Goal: Information Seeking & Learning: Check status

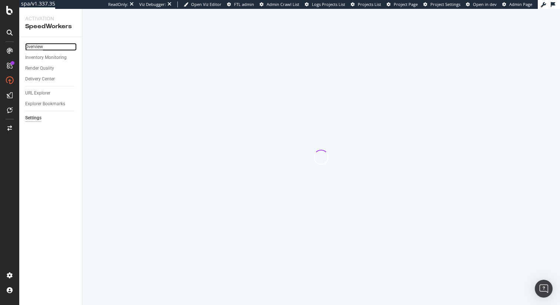
click at [35, 46] on div "Overview" at bounding box center [34, 47] width 18 height 8
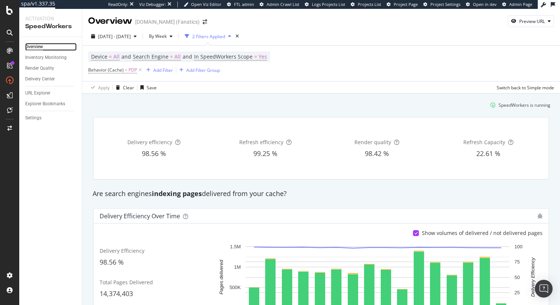
scroll to position [11, 0]
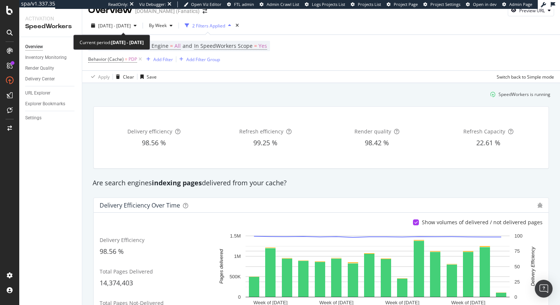
click at [126, 19] on div "[DATE] - [DATE] By Week 2 Filters Applied Device = All and Search Engine = All …" at bounding box center [321, 50] width 478 height 66
click at [126, 23] on span "[DATE] - [DATE]" at bounding box center [114, 26] width 33 height 6
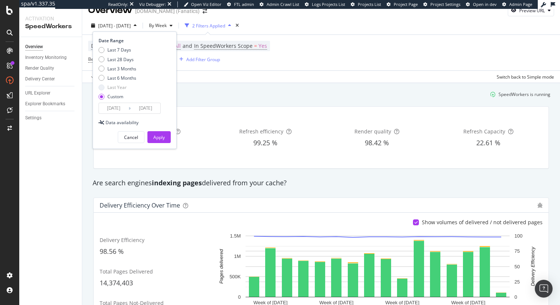
drag, startPoint x: 121, startPoint y: 78, endPoint x: 123, endPoint y: 93, distance: 14.1
click at [123, 93] on div "Last 7 Days Last 28 Days Last 3 Months Last 6 Months Last Year Custom" at bounding box center [117, 75] width 38 height 56
click at [118, 89] on div "Last Year" at bounding box center [116, 87] width 19 height 6
click at [120, 80] on div "Last 6 Months" at bounding box center [121, 78] width 29 height 6
type input "[DATE]"
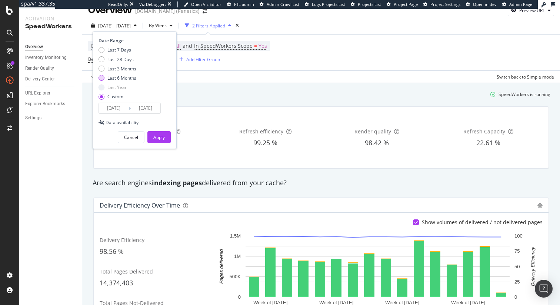
type input "[DATE]"
click at [161, 140] on div "Apply" at bounding box center [158, 137] width 11 height 6
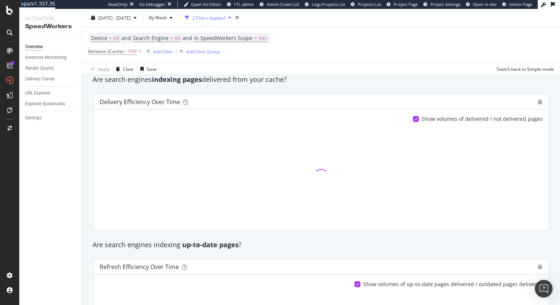
scroll to position [114, 0]
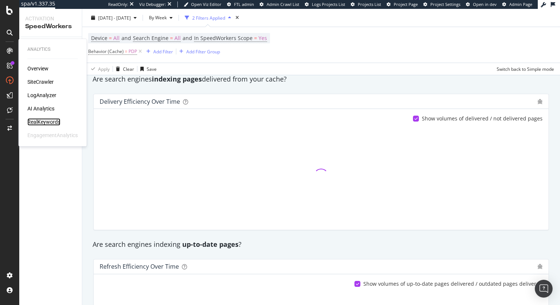
click at [50, 121] on div "RealKeywords" at bounding box center [43, 121] width 33 height 7
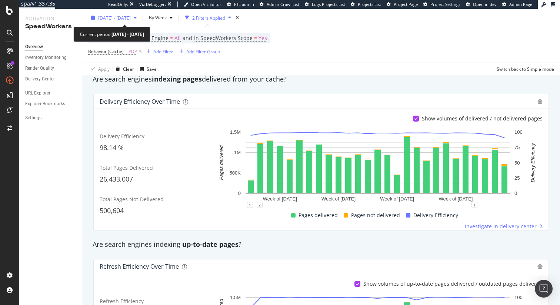
click at [131, 17] on span "[DATE] - [DATE]" at bounding box center [114, 17] width 33 height 6
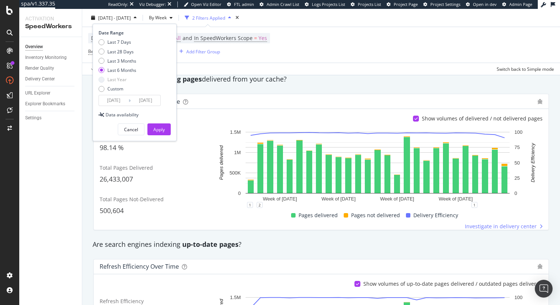
click at [115, 98] on input "[DATE]" at bounding box center [114, 100] width 30 height 10
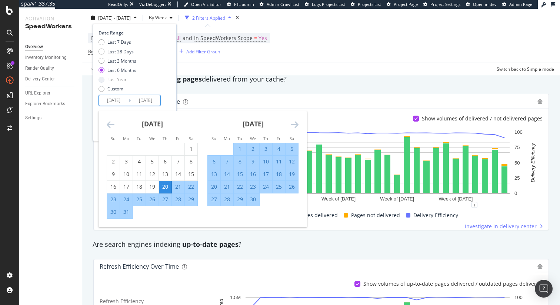
click at [112, 120] on icon "Move backward to switch to the previous month." at bounding box center [111, 124] width 8 height 9
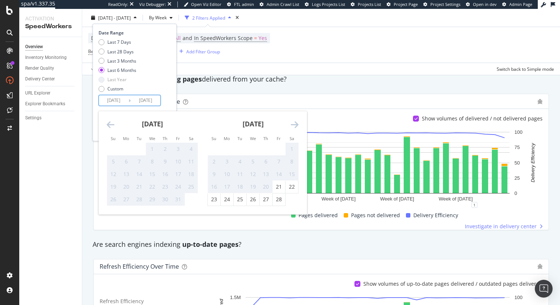
click at [112, 120] on icon "Move backward to switch to the previous month." at bounding box center [111, 124] width 8 height 9
click at [300, 122] on div "[DATE] 1 2 3 4 5 6 7 8 9 10 11 12 13 14 15 16 17 18 19 20 21 22 23 24 25 26 27 …" at bounding box center [253, 158] width 101 height 95
click at [296, 123] on icon "Move forward to switch to the next month." at bounding box center [295, 124] width 8 height 9
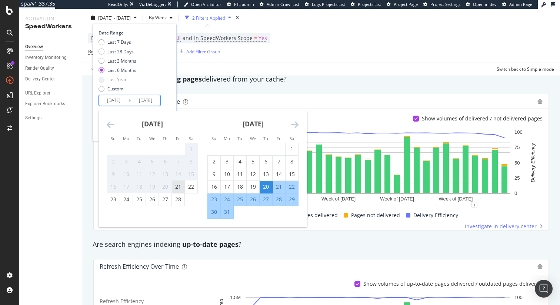
click at [179, 187] on div "21" at bounding box center [178, 186] width 13 height 7
type input "[DATE]"
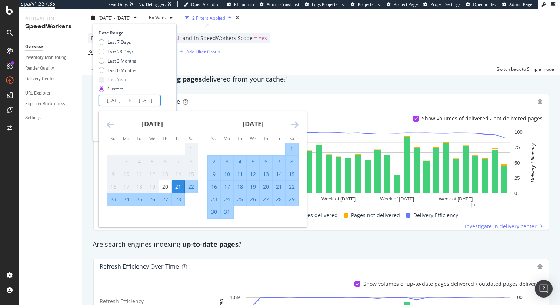
click at [158, 187] on div "19" at bounding box center [152, 186] width 13 height 7
click at [162, 187] on div "20" at bounding box center [165, 186] width 13 height 7
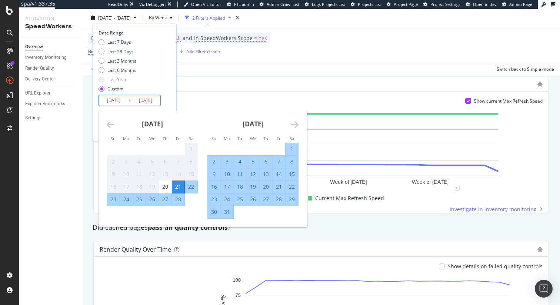
scroll to position [462, 0]
click at [368, 218] on div "Fetch Speed over time Show current Max Refresh Speed Week of [DATE] Week of [DA…" at bounding box center [321, 144] width 464 height 148
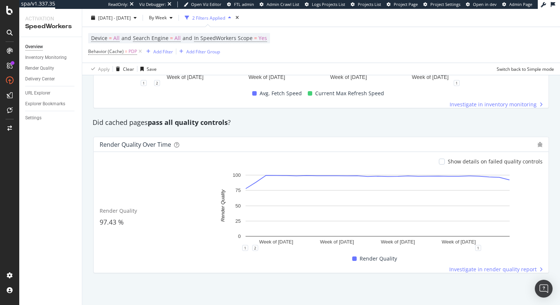
scroll to position [567, 0]
click at [220, 120] on strong "pass all quality controls" at bounding box center [188, 122] width 80 height 9
click at [225, 124] on strong "pass all quality controls" at bounding box center [188, 122] width 80 height 9
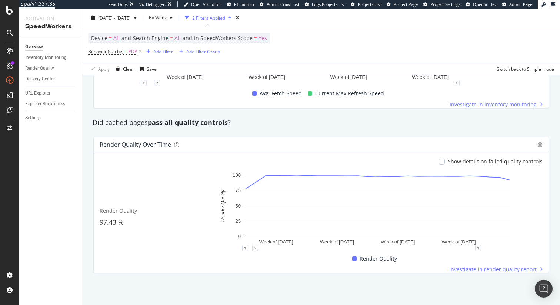
click at [213, 273] on div "Investigate in render quality report" at bounding box center [378, 268] width 330 height 7
click at [94, 193] on div "Show details on failed quality controls Render Quality 97.43 % Week of [DATE] W…" at bounding box center [321, 212] width 455 height 121
